Goal: Transaction & Acquisition: Purchase product/service

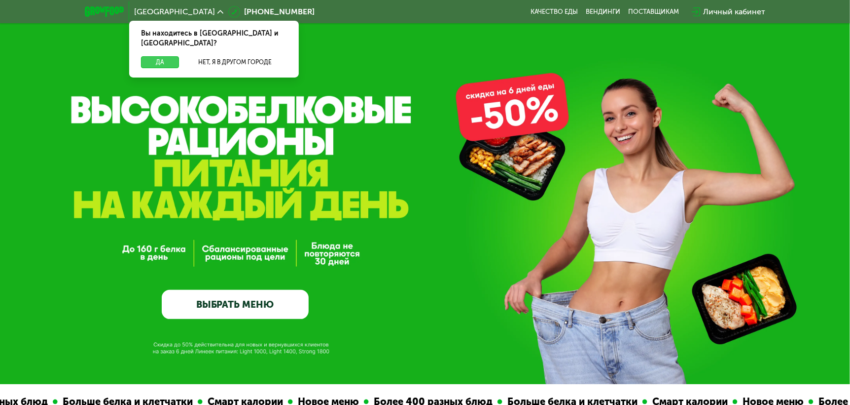
click at [164, 56] on button "Да" at bounding box center [160, 62] width 38 height 12
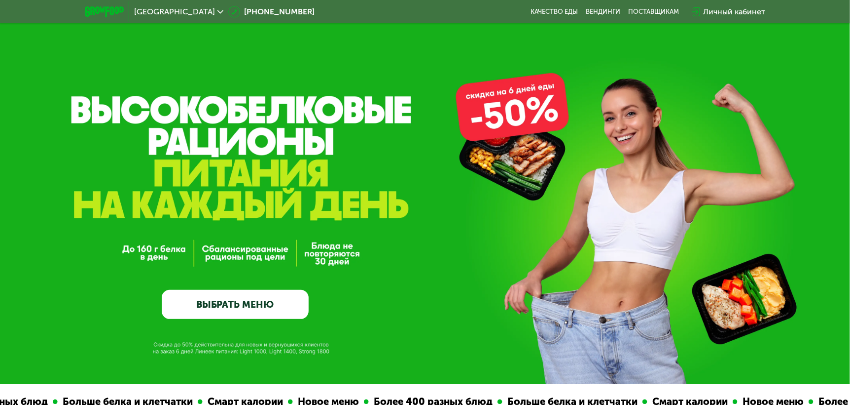
click at [251, 315] on link "ВЫБРАТЬ МЕНЮ" at bounding box center [235, 305] width 147 height 30
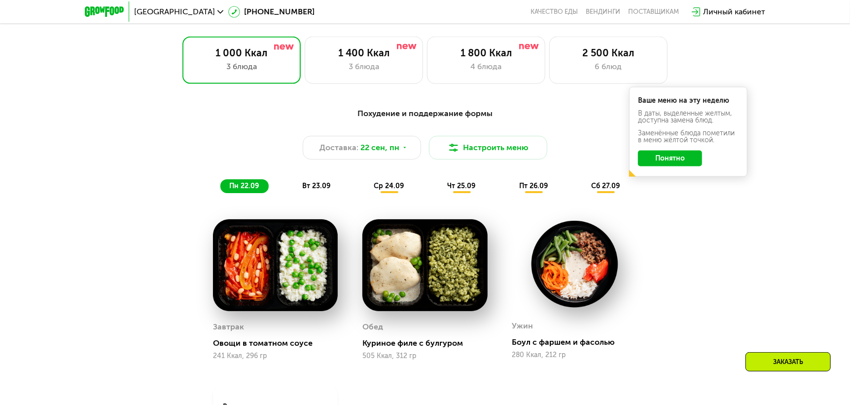
scroll to position [744, 0]
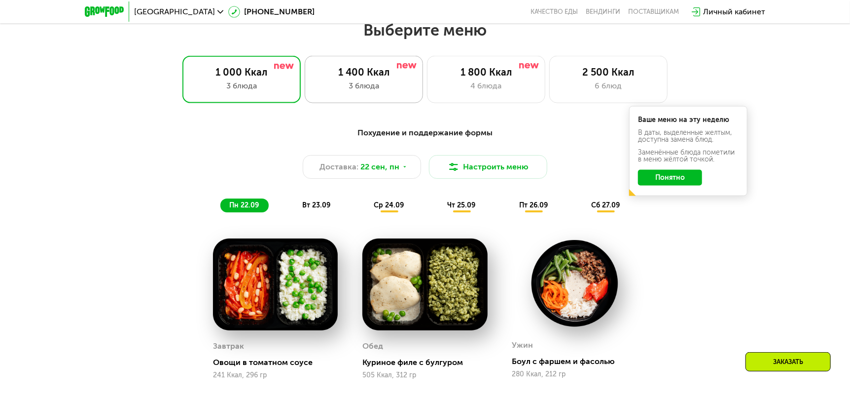
click at [355, 81] on div "1 400 Ккал 3 блюда" at bounding box center [364, 79] width 118 height 47
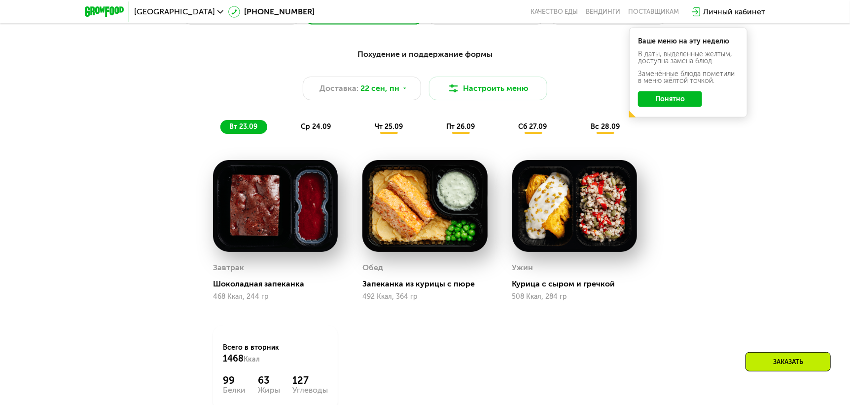
scroll to position [793, 0]
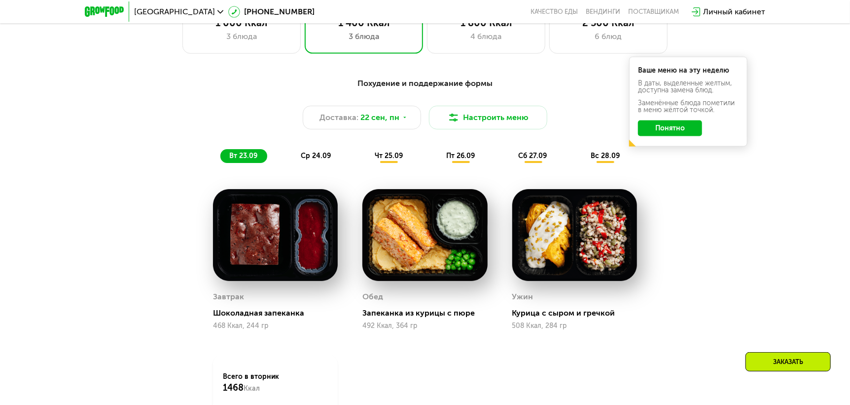
click at [311, 160] on span "ср 24.09" at bounding box center [316, 155] width 30 height 8
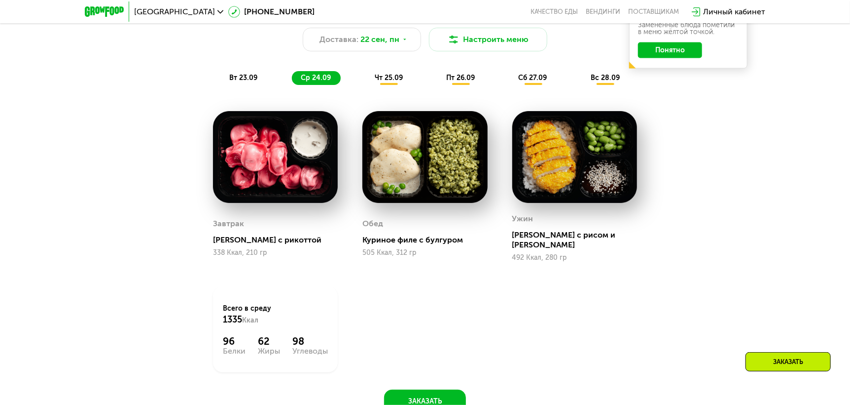
scroll to position [892, 0]
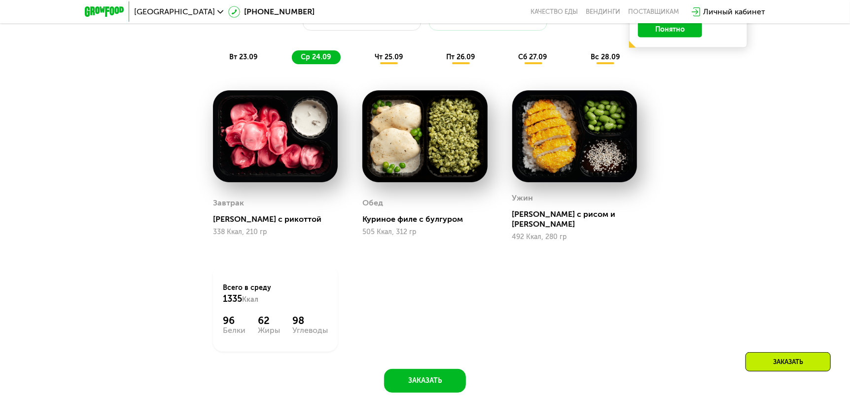
click at [391, 59] on span "чт 25.09" at bounding box center [389, 57] width 28 height 8
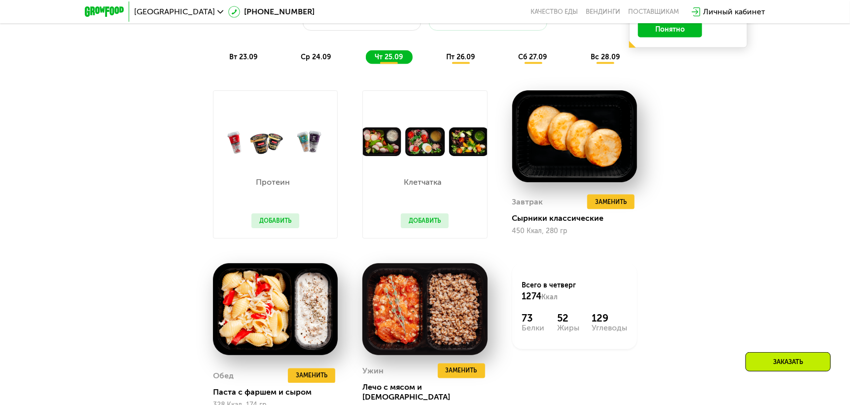
click at [468, 58] on span "пт 26.09" at bounding box center [460, 57] width 29 height 8
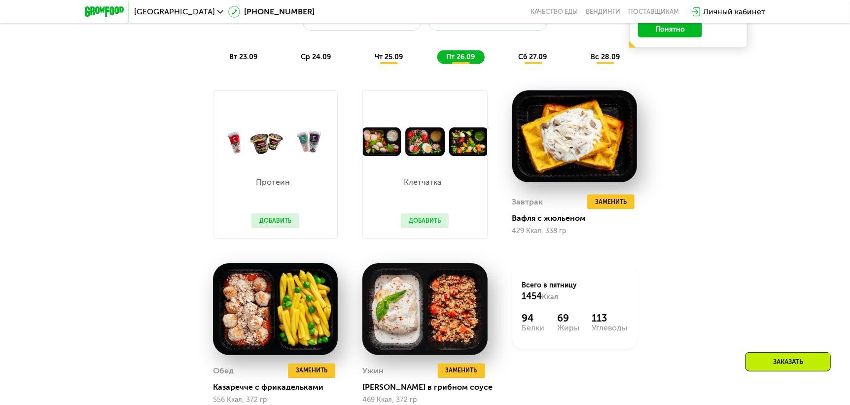
click at [531, 61] on span "сб 27.09" at bounding box center [533, 57] width 29 height 8
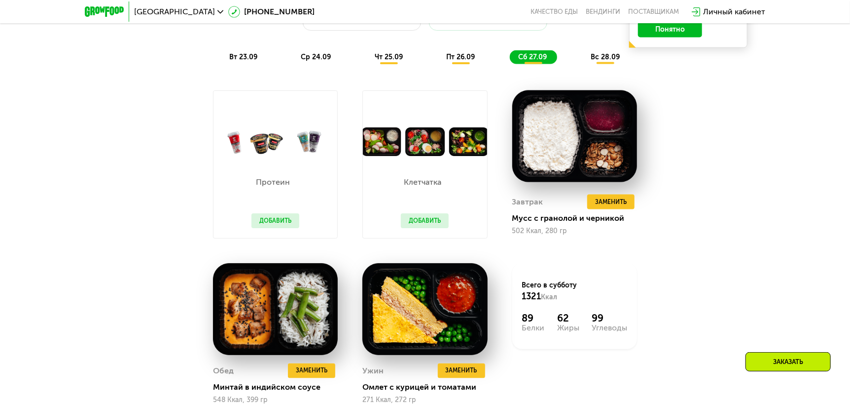
click at [599, 64] on div "вс 28.09" at bounding box center [606, 57] width 48 height 14
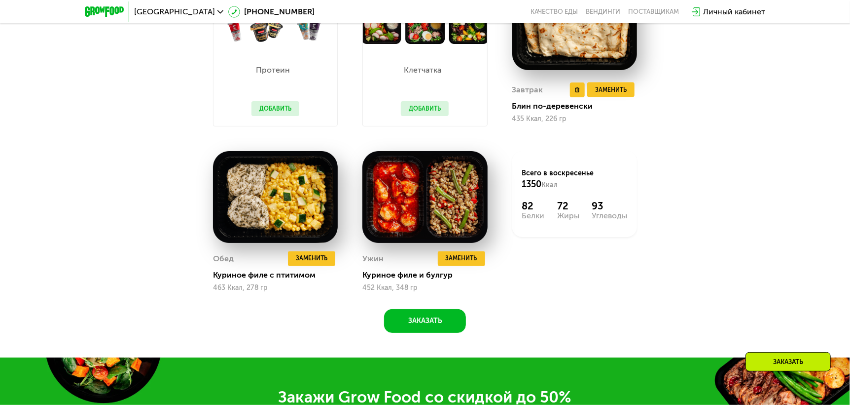
scroll to position [1040, 0]
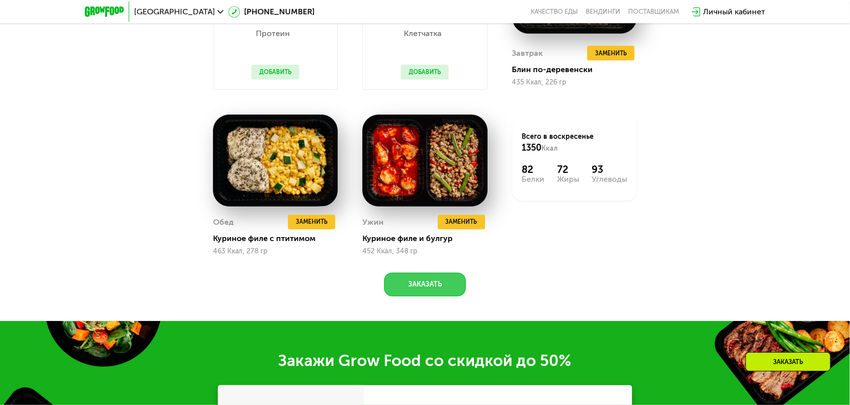
click at [419, 288] on button "Заказать" at bounding box center [425, 284] width 82 height 24
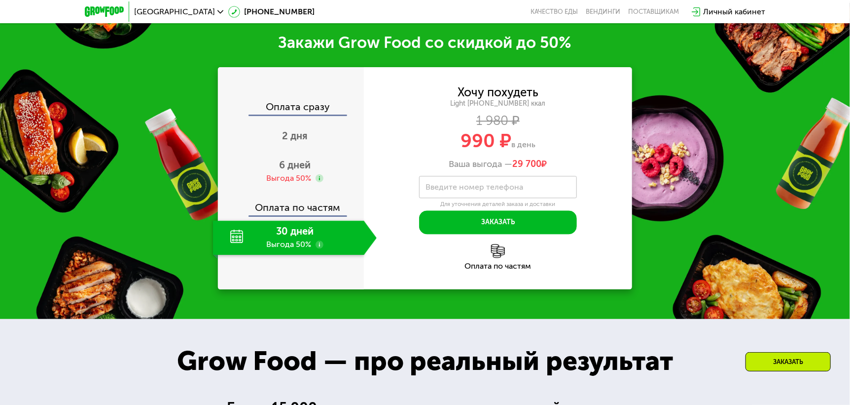
scroll to position [1364, 0]
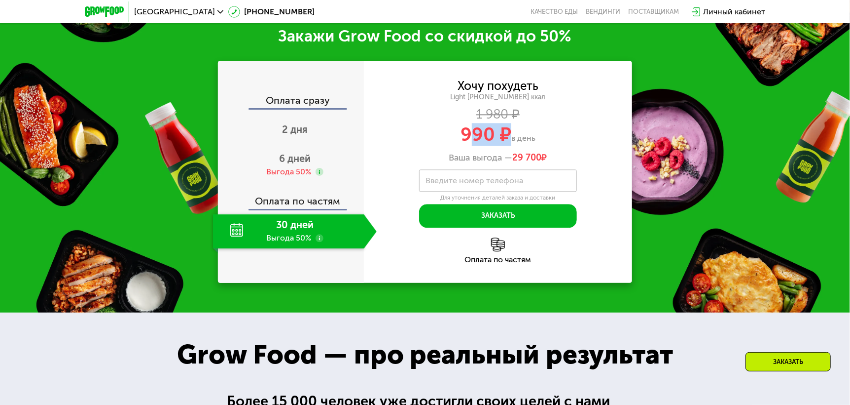
drag, startPoint x: 468, startPoint y: 138, endPoint x: 508, endPoint y: 138, distance: 39.5
click at [508, 138] on span "990 ₽" at bounding box center [486, 134] width 51 height 23
click at [540, 144] on div "990 ₽ в день" at bounding box center [498, 134] width 268 height 19
